Goal: Information Seeking & Learning: Learn about a topic

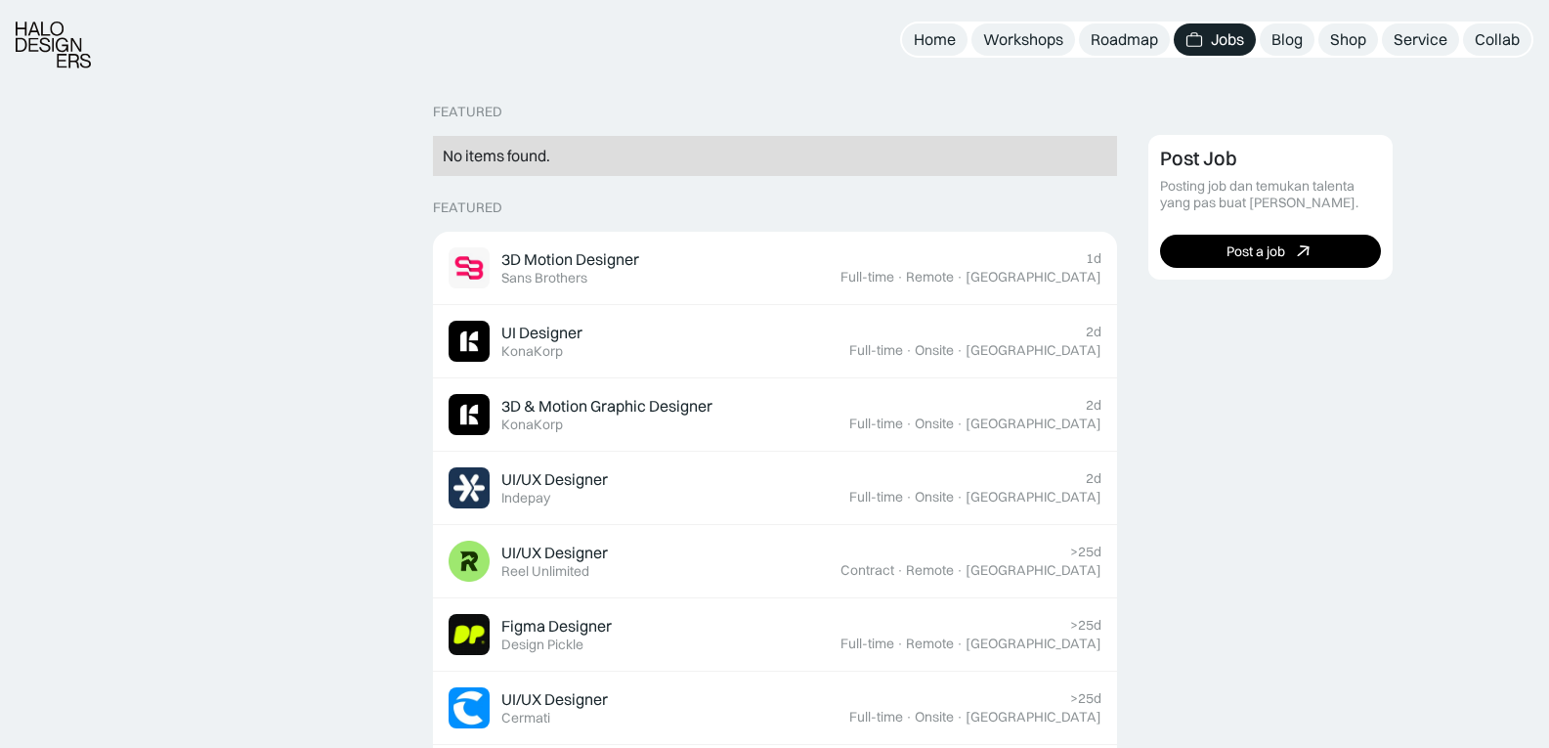
scroll to position [434, 0]
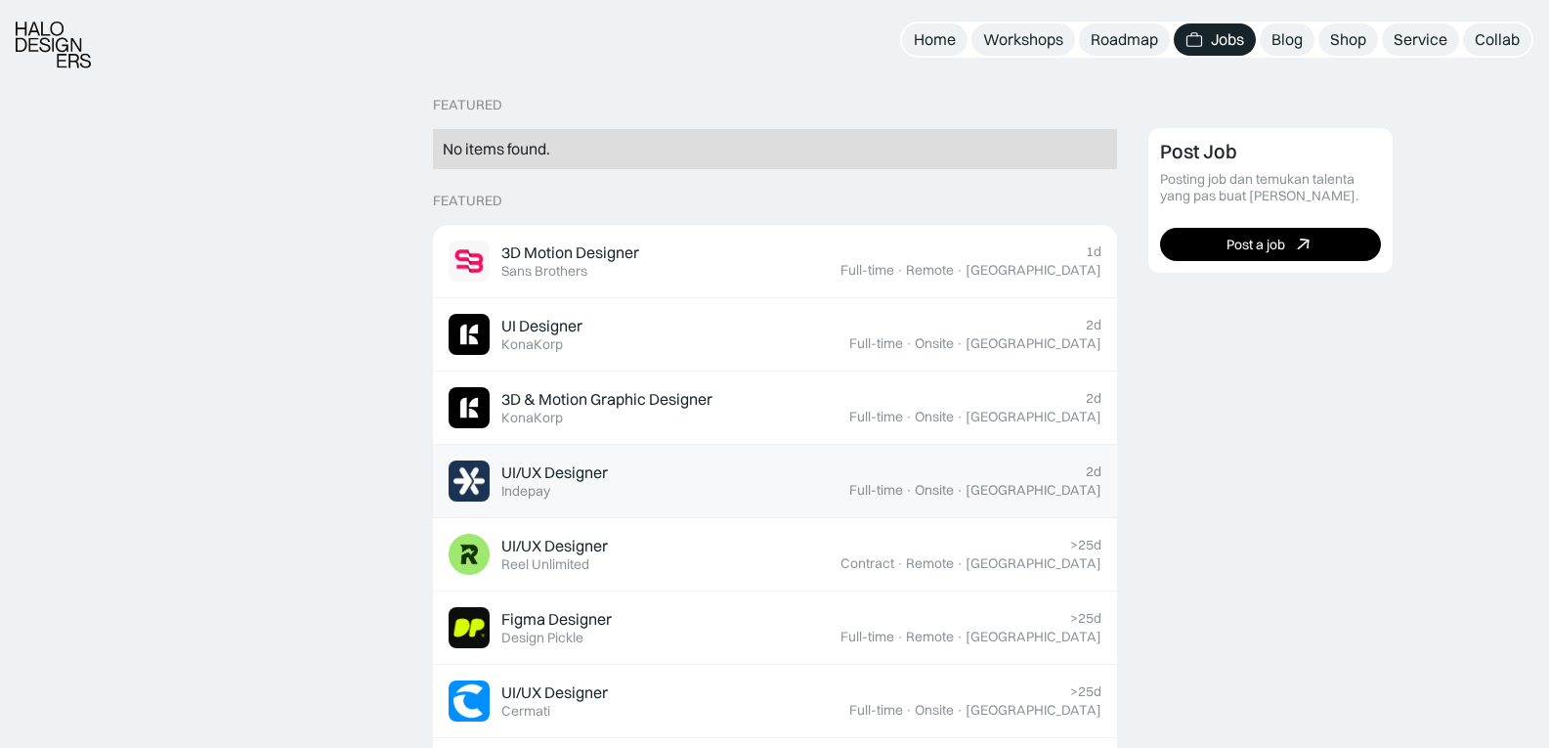
click at [532, 497] on div "Indepay" at bounding box center [525, 491] width 49 height 17
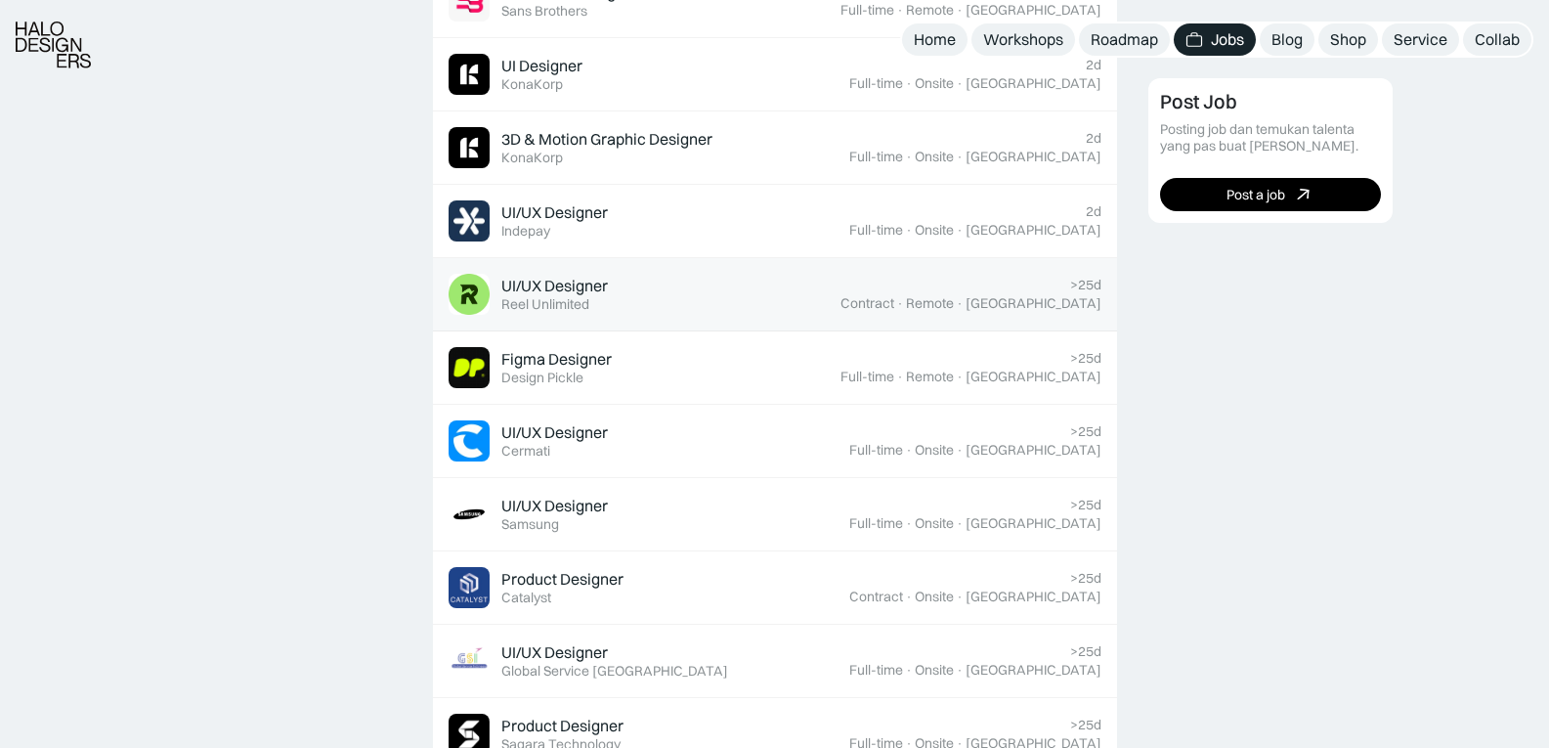
scroll to position [722, 0]
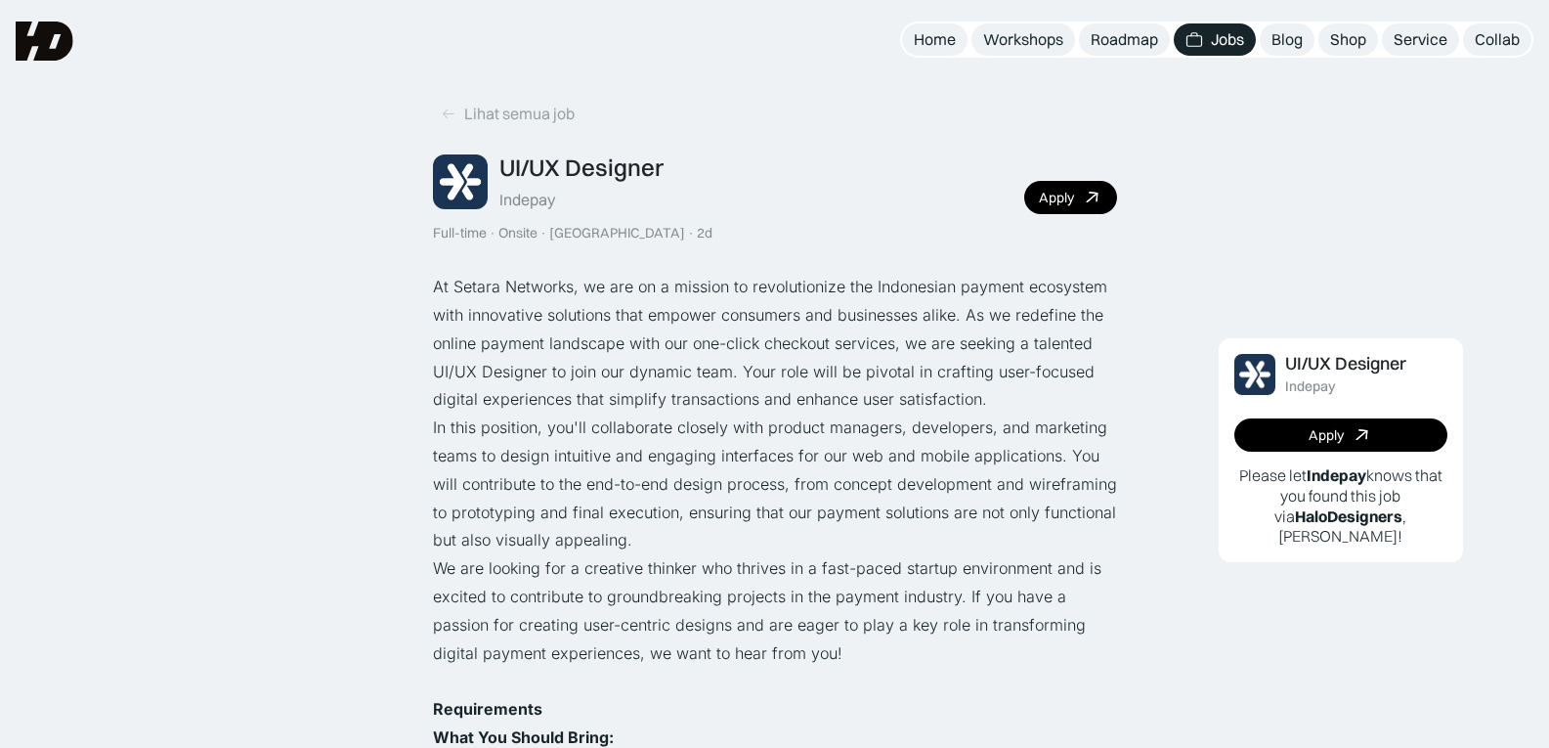
click at [1304, 387] on div "Indepay" at bounding box center [1310, 386] width 51 height 17
copy div "Indepay"
click at [469, 482] on p "In this position, you'll collaborate closely with product managers, developers,…" at bounding box center [775, 483] width 684 height 141
